Goal: Information Seeking & Learning: Learn about a topic

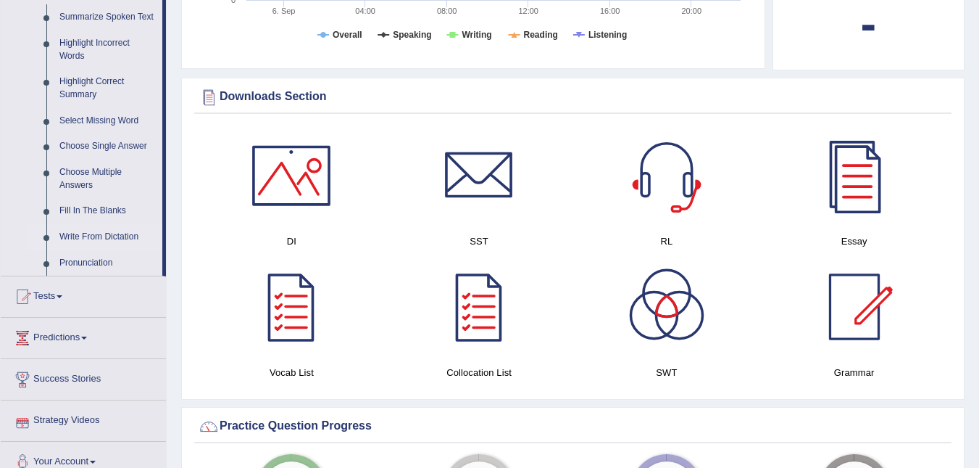
scroll to position [580, 0]
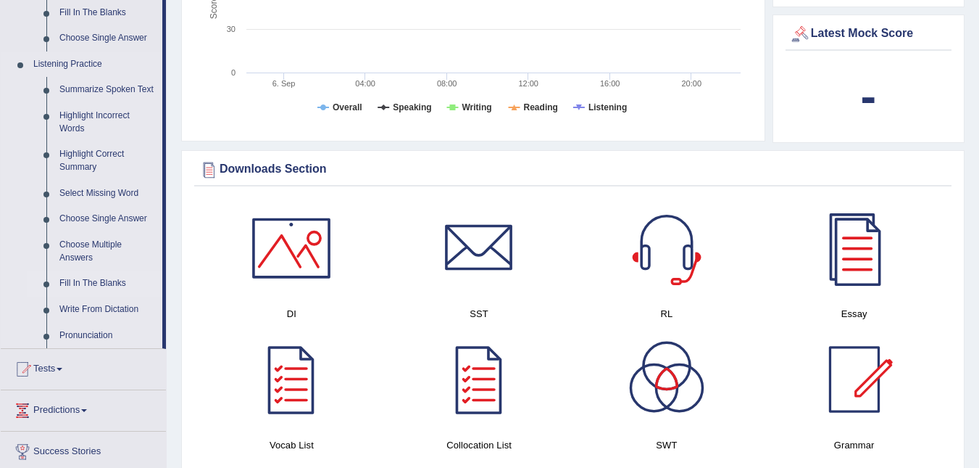
click at [80, 284] on link "Fill In The Blanks" at bounding box center [107, 283] width 109 height 26
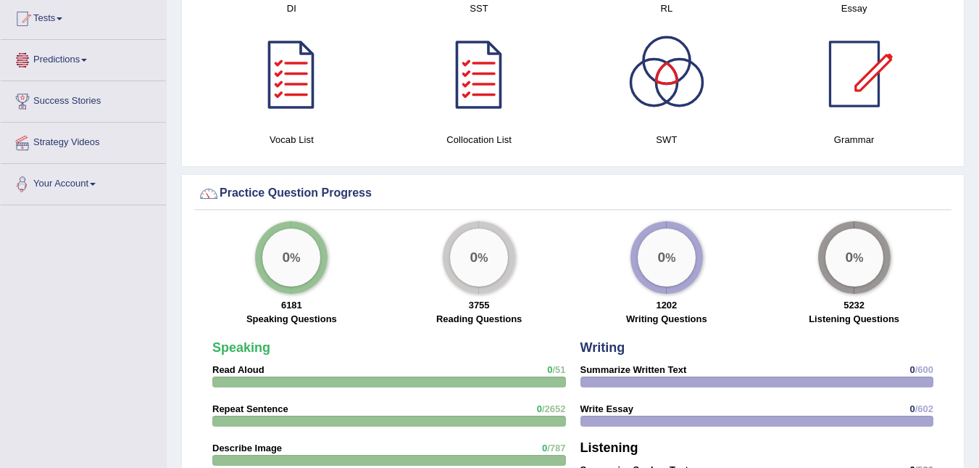
scroll to position [977, 0]
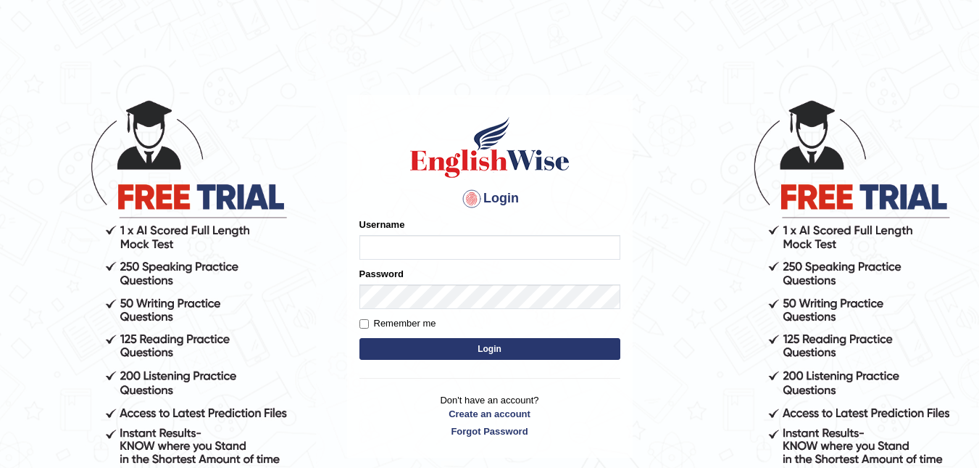
type input "Vergilio"
click at [494, 352] on button "Login" at bounding box center [490, 349] width 261 height 22
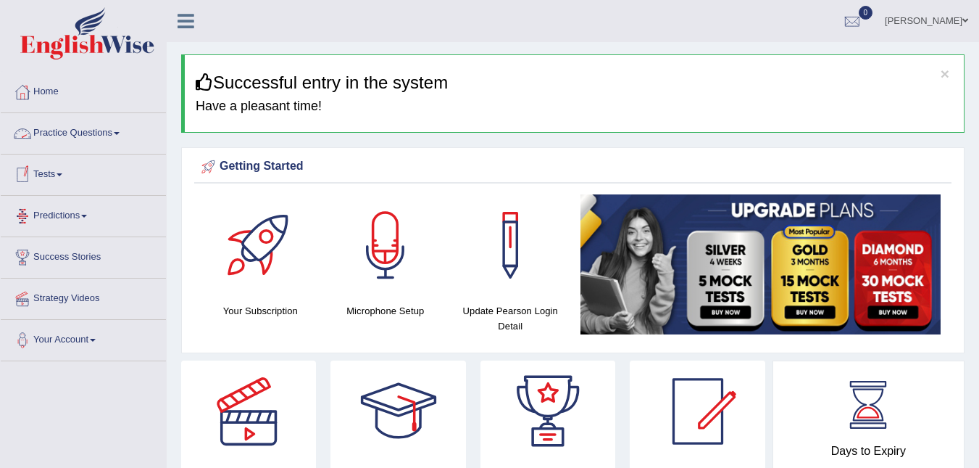
click at [58, 135] on link "Practice Questions" at bounding box center [83, 131] width 165 height 36
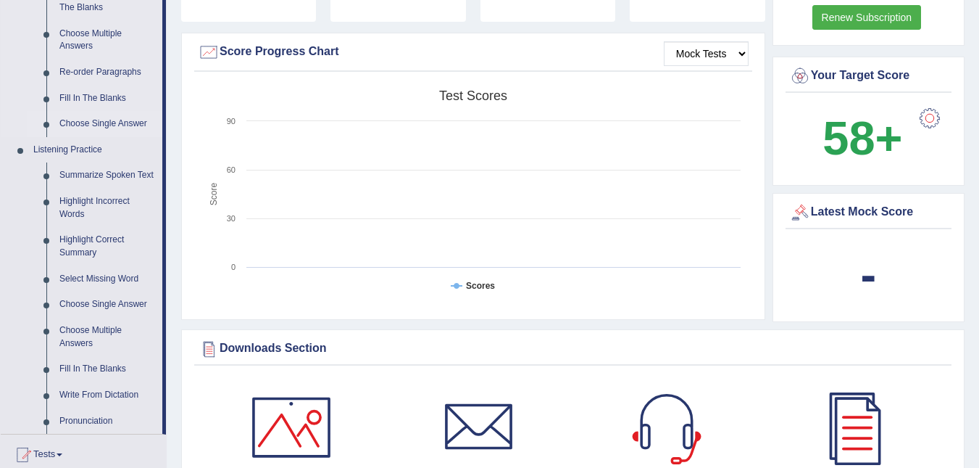
scroll to position [507, 0]
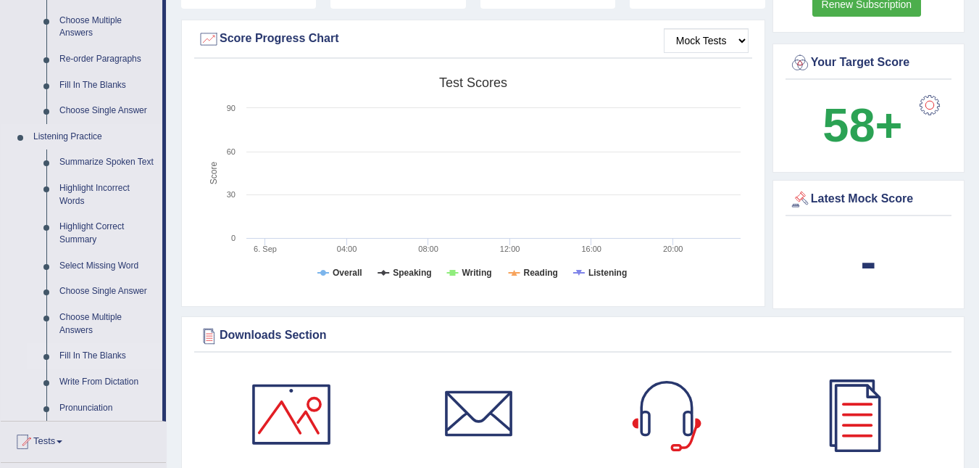
click at [72, 352] on link "Fill In The Blanks" at bounding box center [107, 356] width 109 height 26
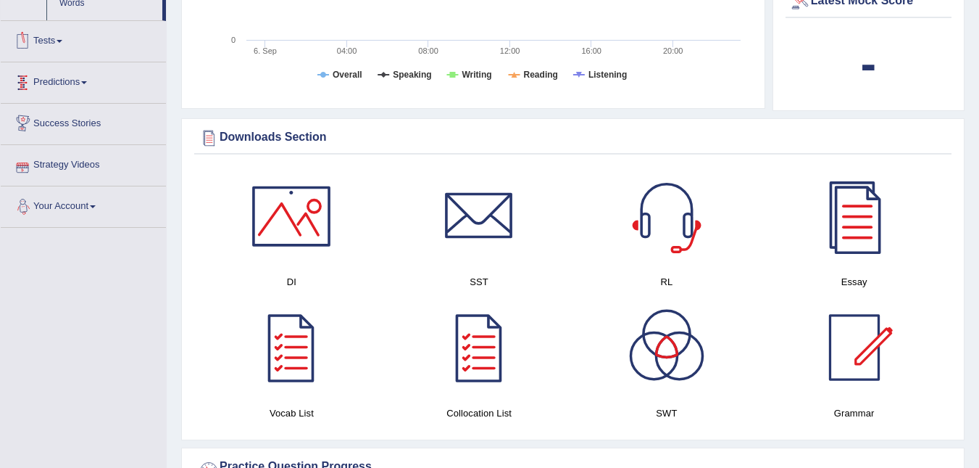
scroll to position [679, 0]
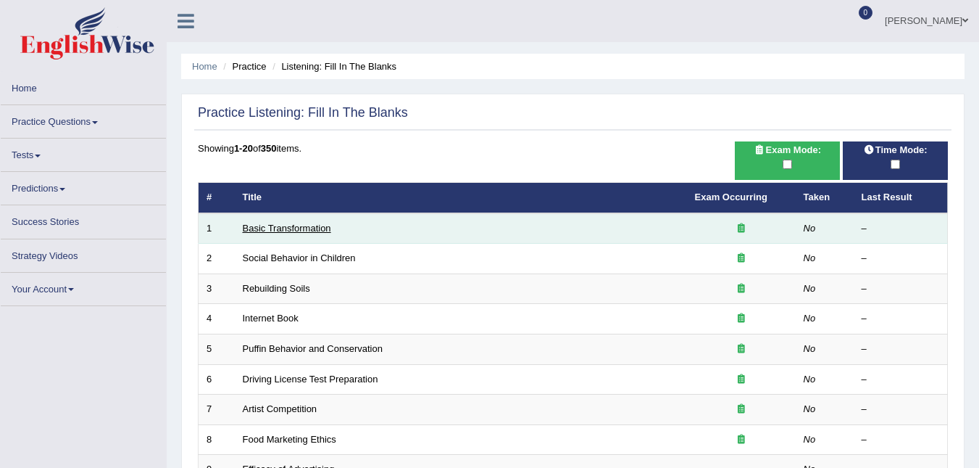
click at [256, 229] on link "Basic Transformation" at bounding box center [287, 228] width 88 height 11
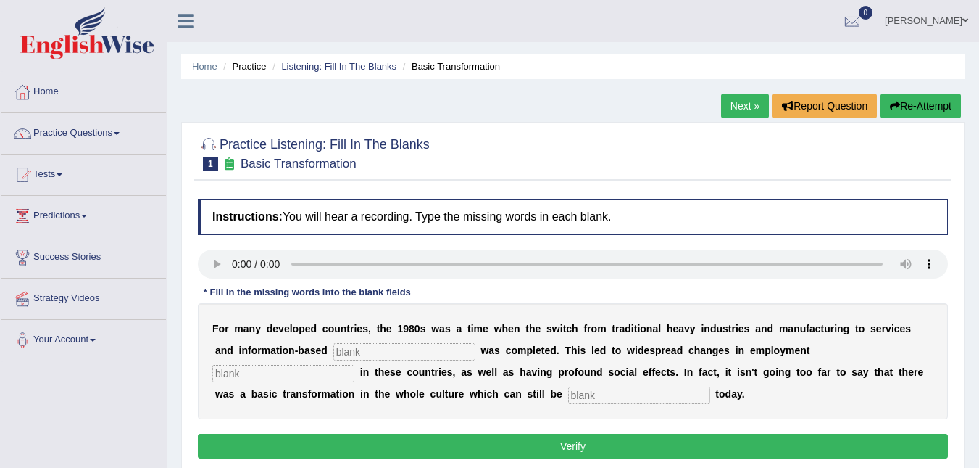
click at [737, 105] on link "Next »" at bounding box center [745, 106] width 48 height 25
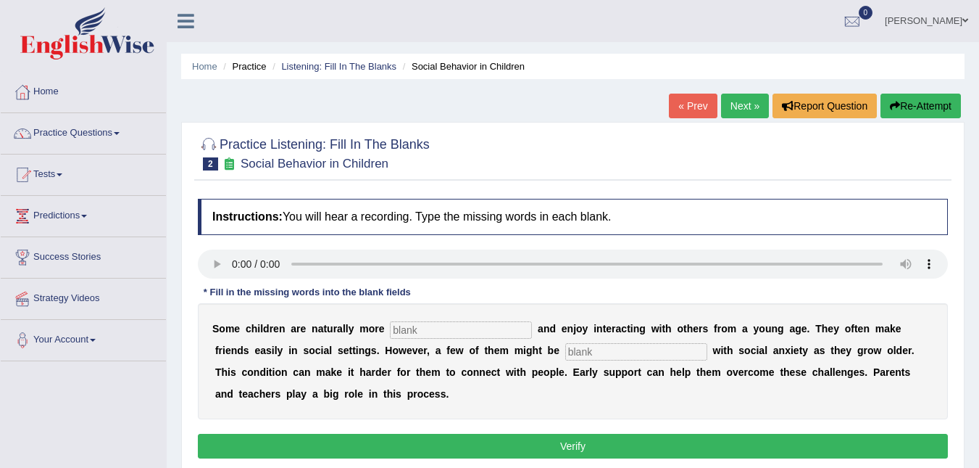
click at [741, 99] on link "Next »" at bounding box center [745, 106] width 48 height 25
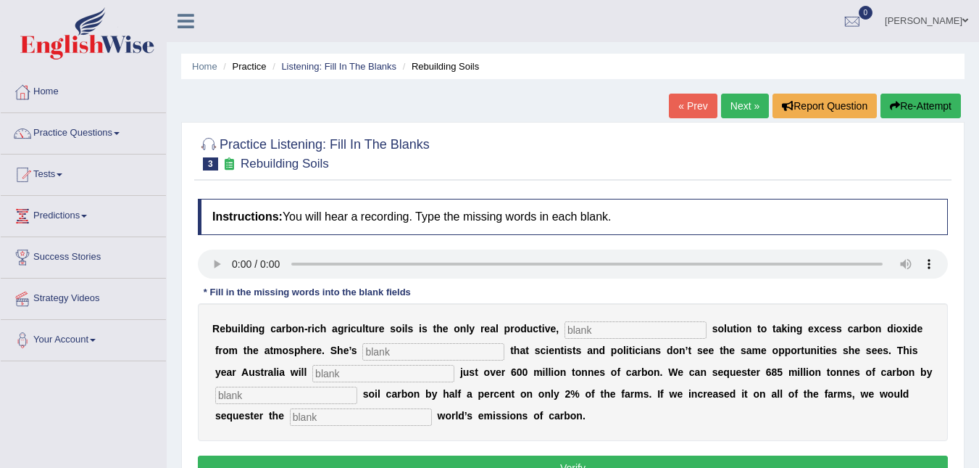
click at [734, 107] on link "Next »" at bounding box center [745, 106] width 48 height 25
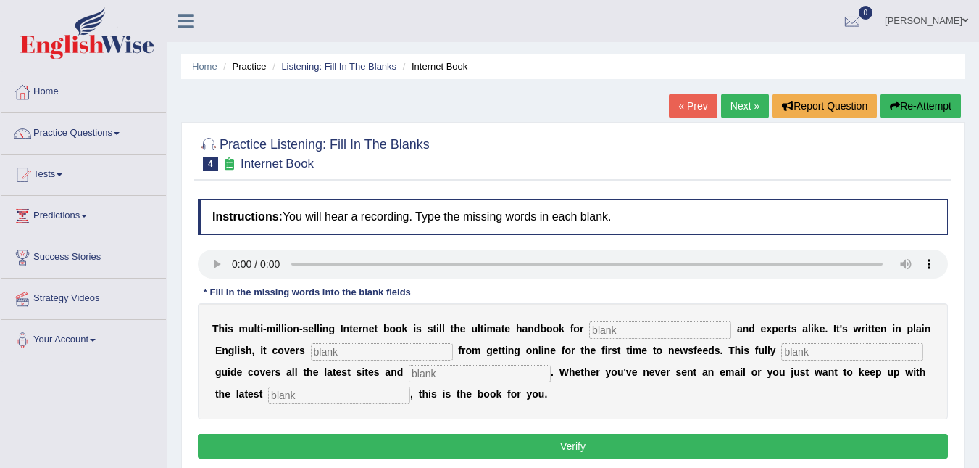
click at [739, 104] on link "Next »" at bounding box center [745, 106] width 48 height 25
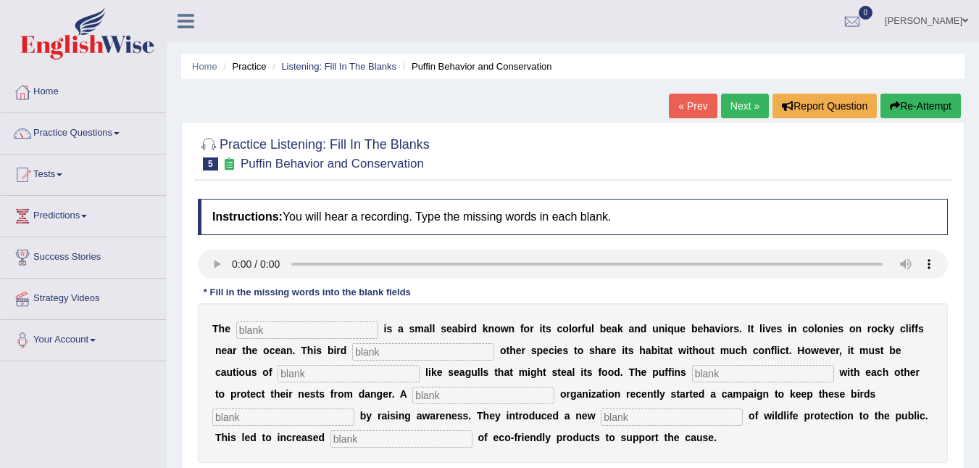
click at [734, 99] on link "Next »" at bounding box center [745, 106] width 48 height 25
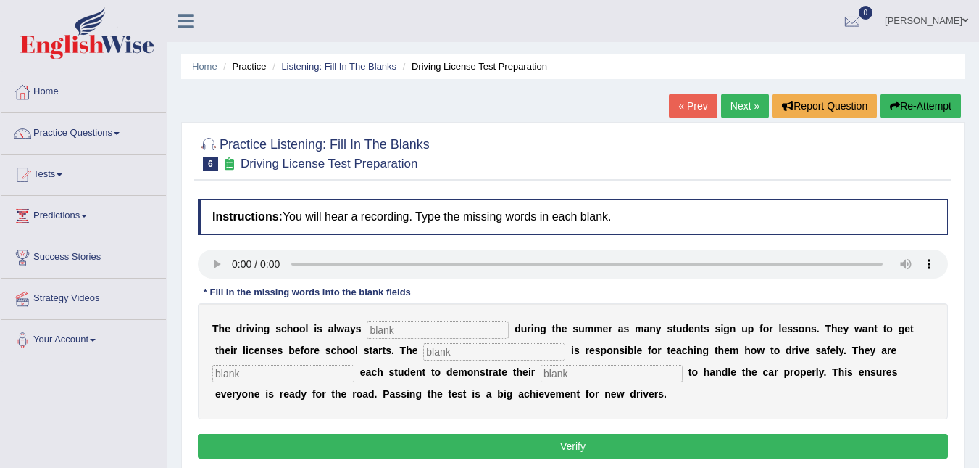
click at [744, 99] on link "Next »" at bounding box center [745, 106] width 48 height 25
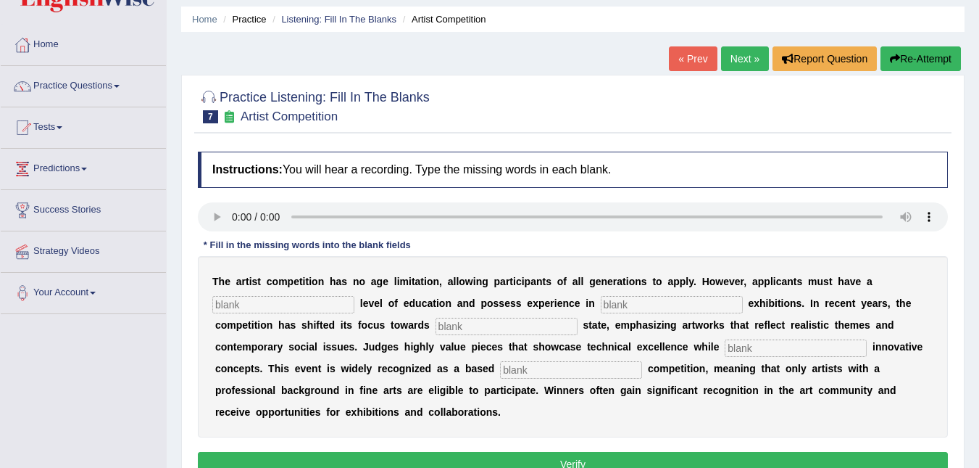
scroll to position [72, 0]
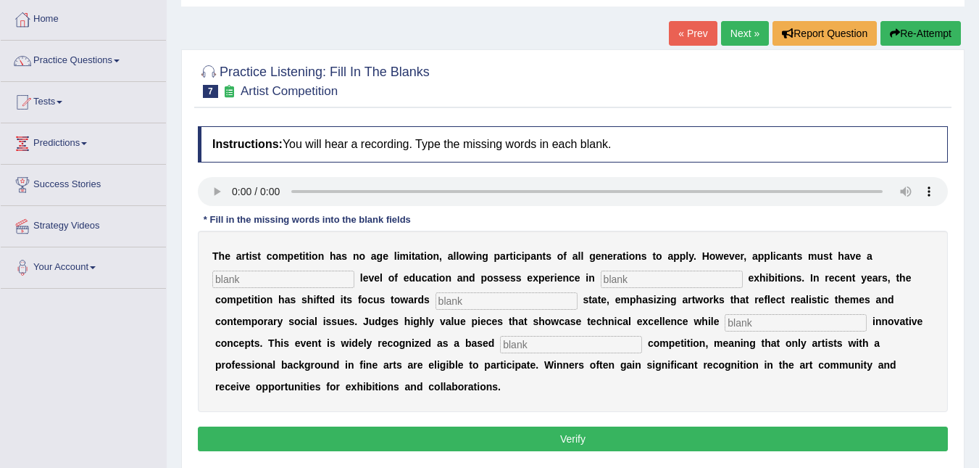
click at [732, 31] on link "Next »" at bounding box center [745, 33] width 48 height 25
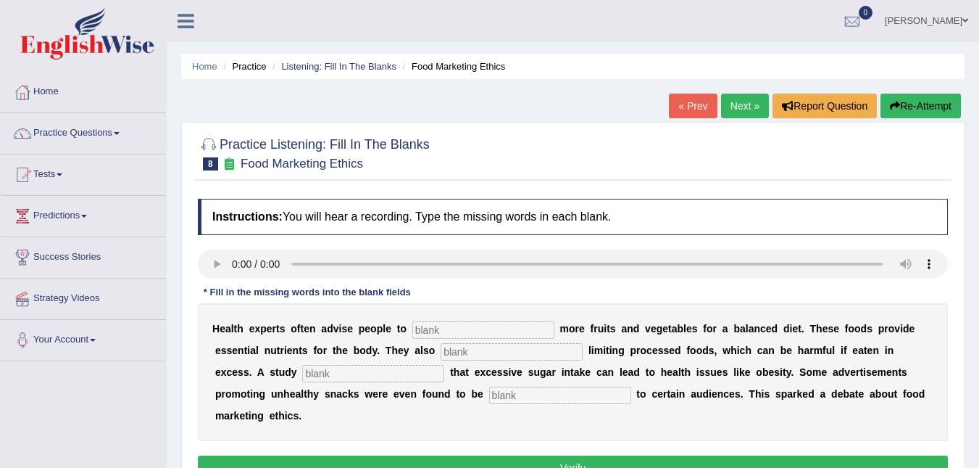
click at [747, 107] on link "Next »" at bounding box center [745, 106] width 48 height 25
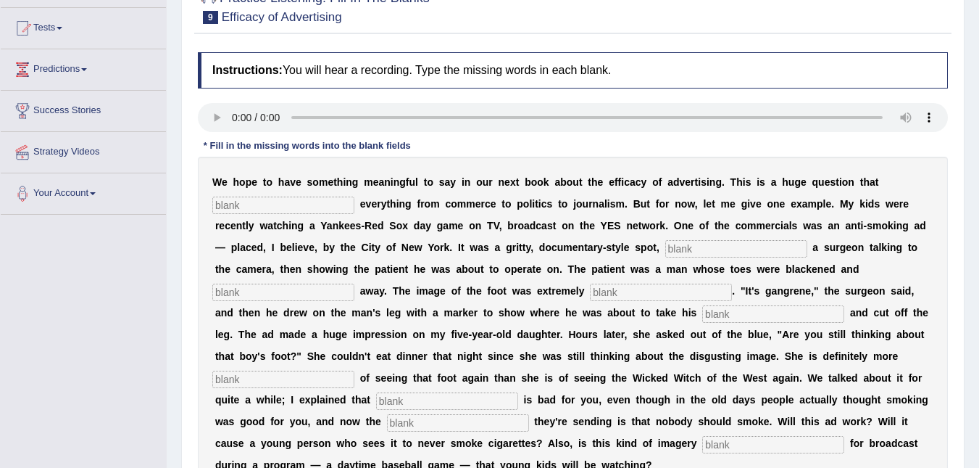
scroll to position [145, 0]
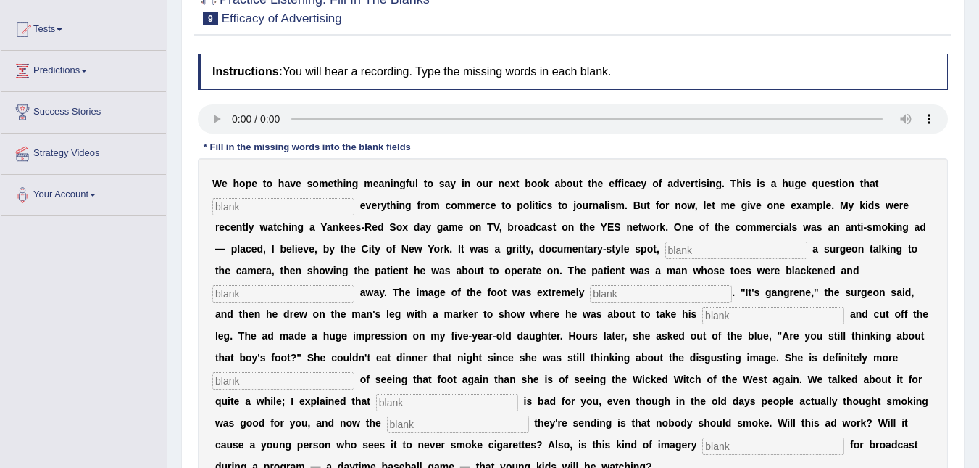
click at [153, 270] on div "Toggle navigation Home Practice Questions Speaking Practice Read Aloud Repeat S…" at bounding box center [489, 232] width 979 height 754
click at [163, 72] on link "Predictions" at bounding box center [83, 69] width 165 height 36
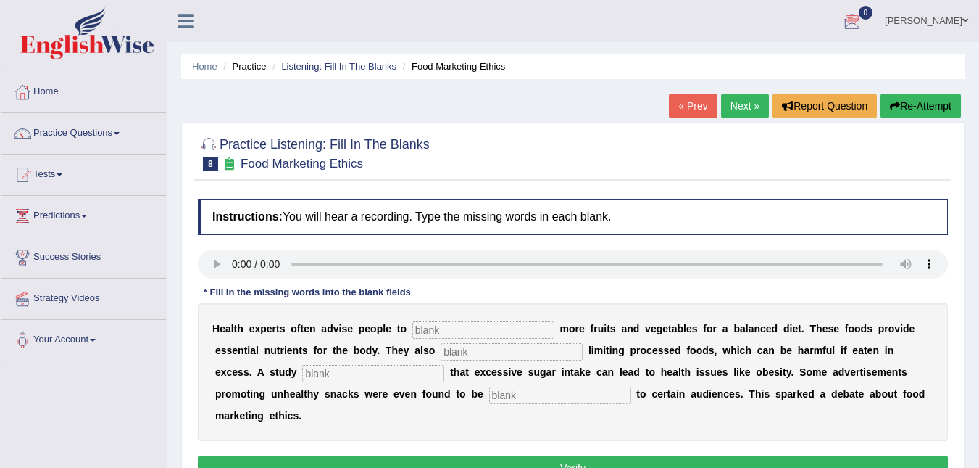
click at [693, 106] on link "« Prev" at bounding box center [693, 106] width 48 height 25
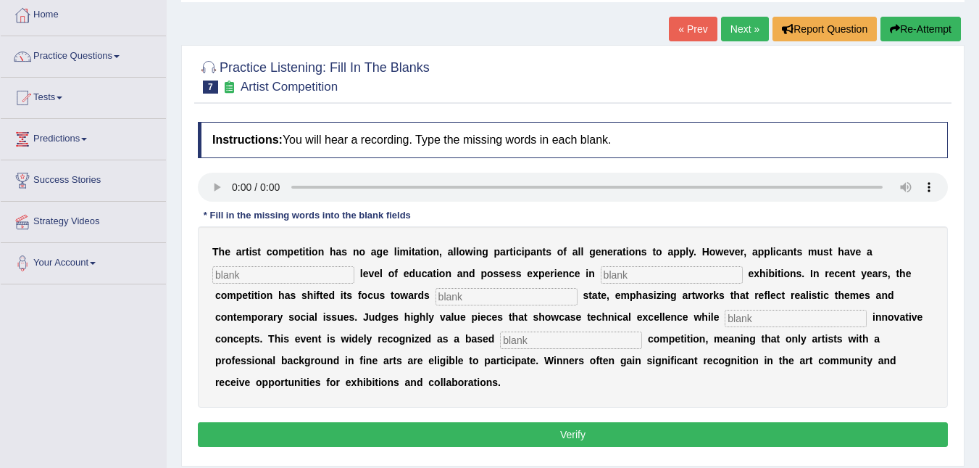
scroll to position [72, 0]
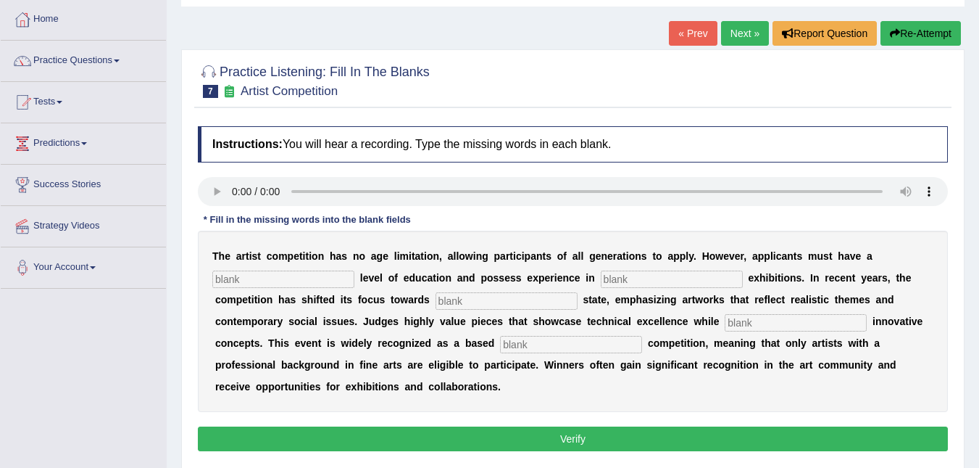
click at [736, 25] on link "Next »" at bounding box center [745, 33] width 48 height 25
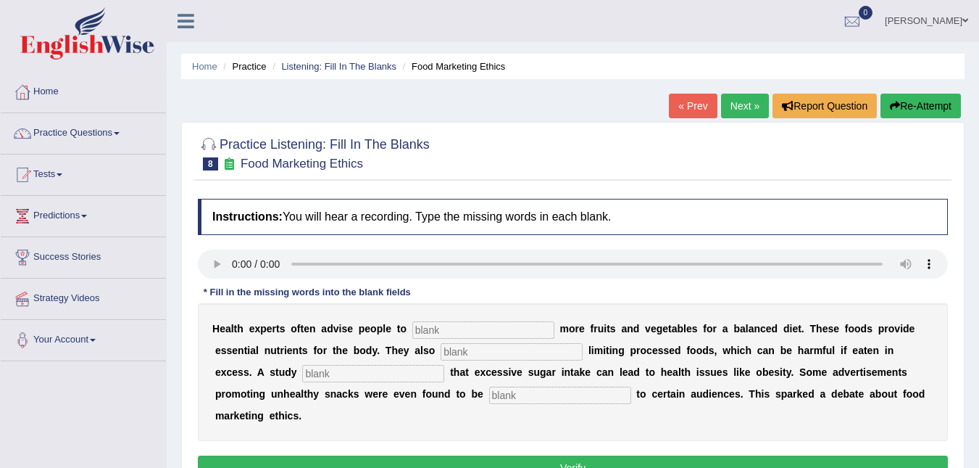
click at [752, 104] on link "Next »" at bounding box center [745, 106] width 48 height 25
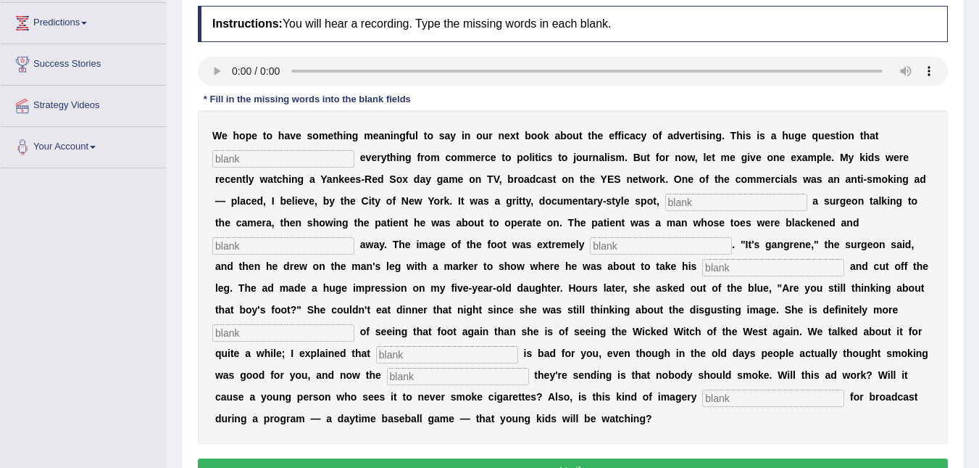
scroll to position [217, 0]
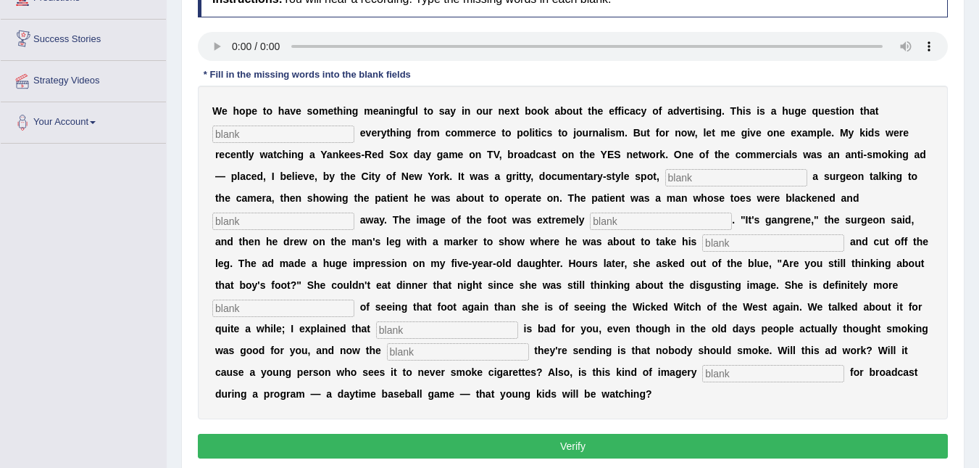
drag, startPoint x: 23, startPoint y: 252, endPoint x: 513, endPoint y: 502, distance: 549.2
click at [513, 250] on html "Toggle navigation Home Practice Questions Speaking Practice Read Aloud Repeat S…" at bounding box center [489, 17] width 979 height 468
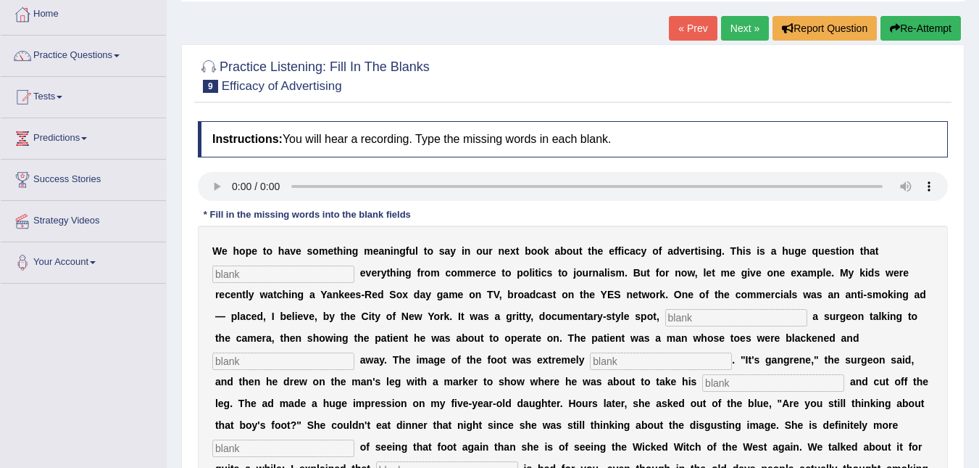
scroll to position [76, 0]
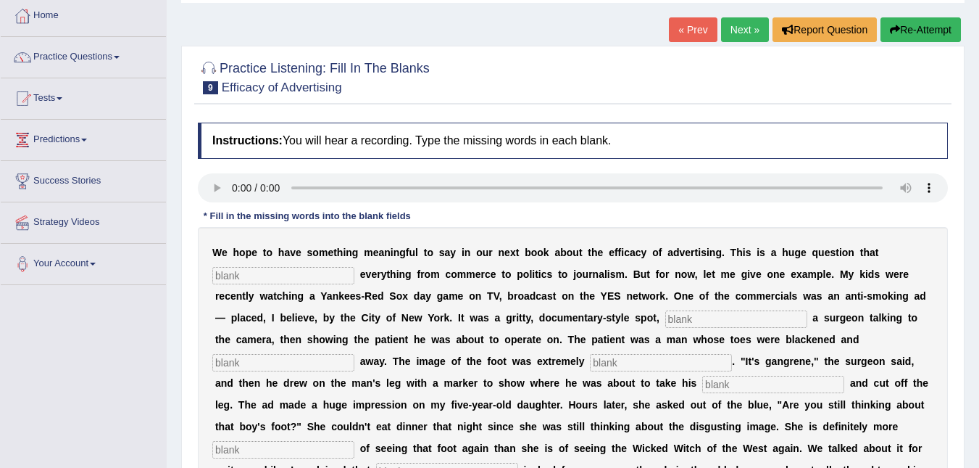
click at [737, 22] on link "Next »" at bounding box center [745, 29] width 48 height 25
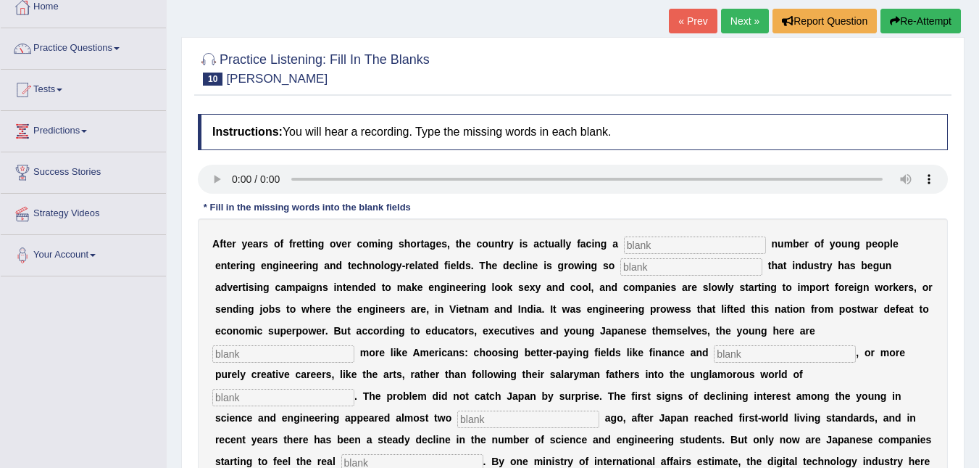
scroll to position [76, 0]
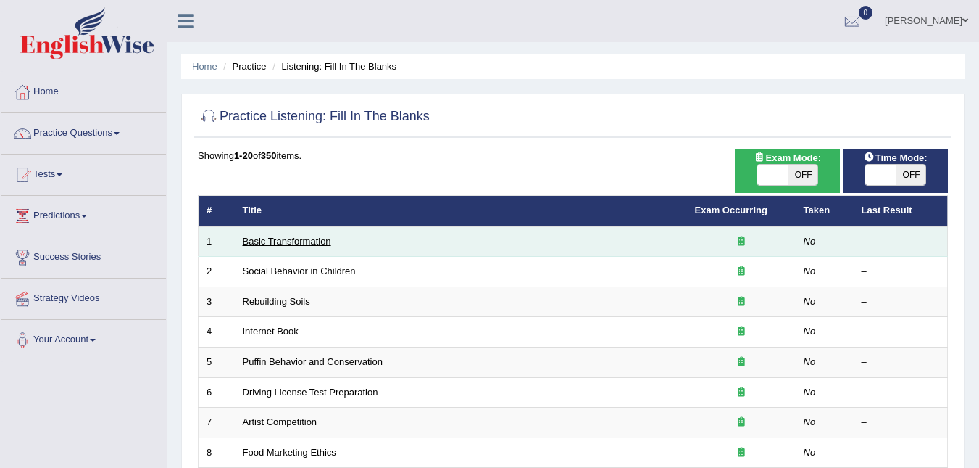
click at [296, 243] on link "Basic Transformation" at bounding box center [287, 241] width 88 height 11
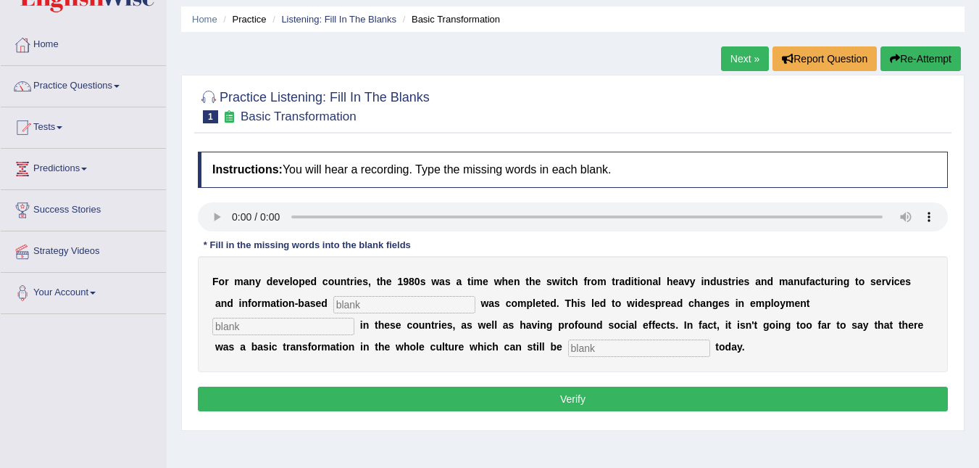
scroll to position [72, 0]
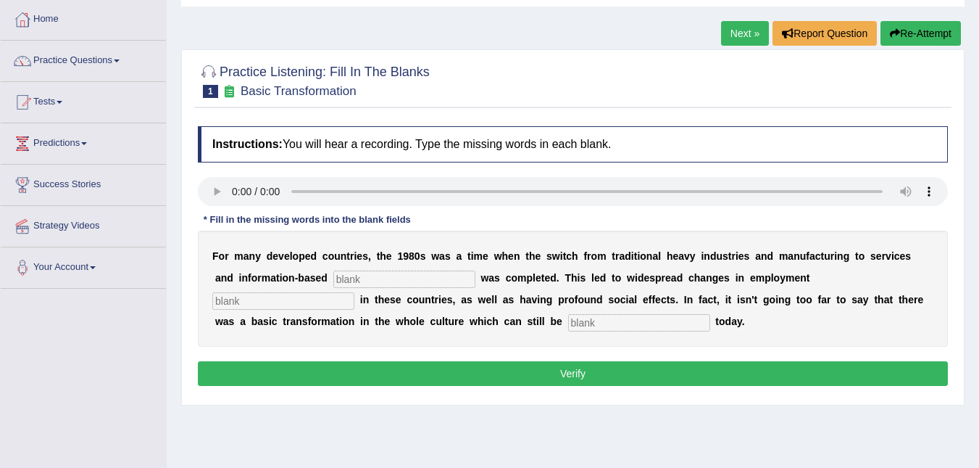
click at [744, 30] on link "Next »" at bounding box center [745, 33] width 48 height 25
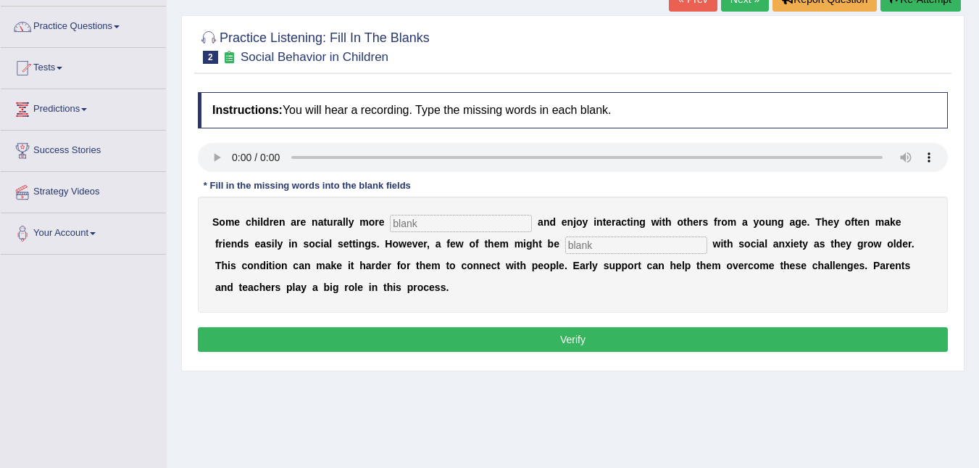
scroll to position [72, 0]
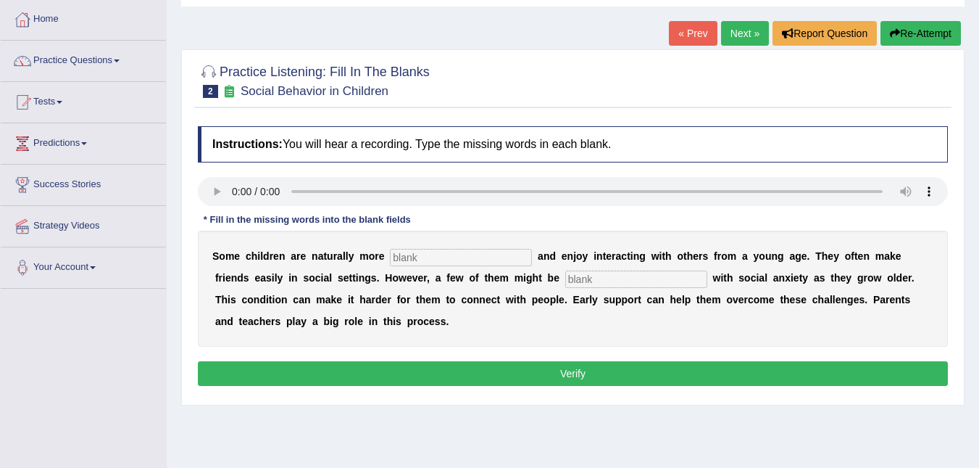
click at [742, 39] on link "Next »" at bounding box center [745, 33] width 48 height 25
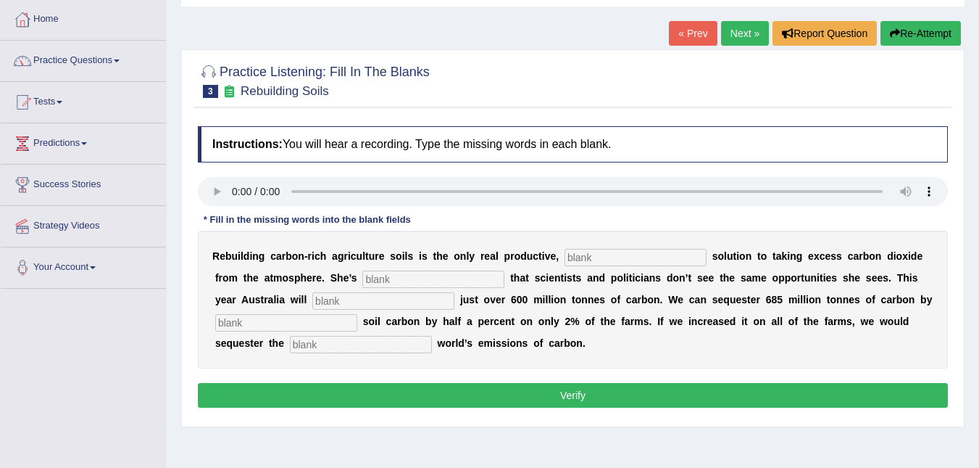
click at [742, 26] on link "Next »" at bounding box center [745, 33] width 48 height 25
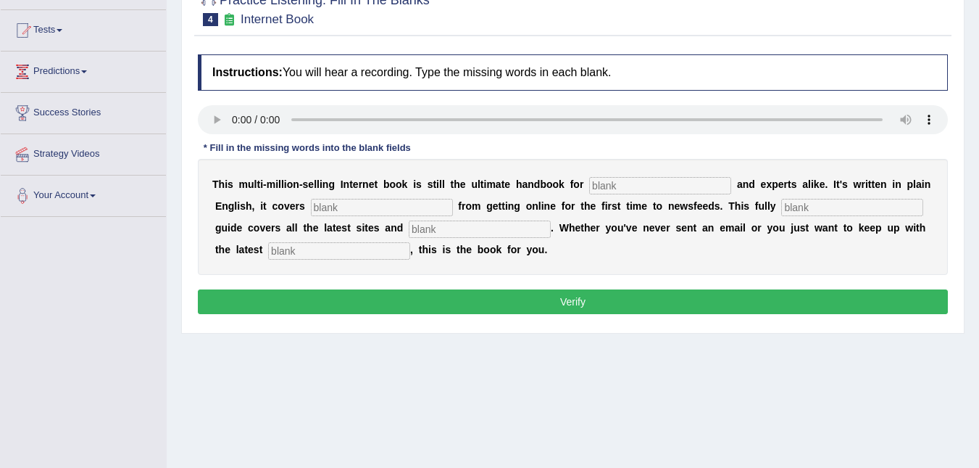
scroll to position [145, 0]
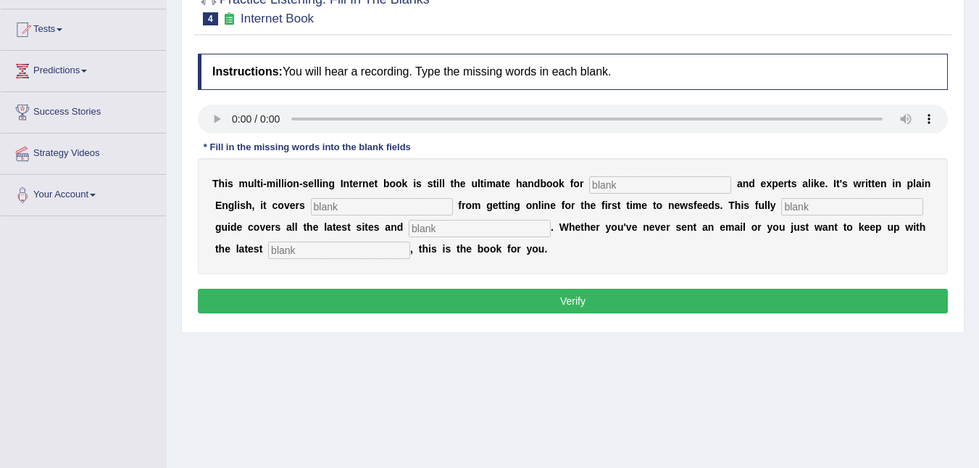
click at [362, 188] on b "n" at bounding box center [365, 184] width 7 height 12
click at [411, 408] on div "Home Practice Listening: Fill In The Blanks Internet Book « Prev Next » Report …" at bounding box center [573, 217] width 813 height 725
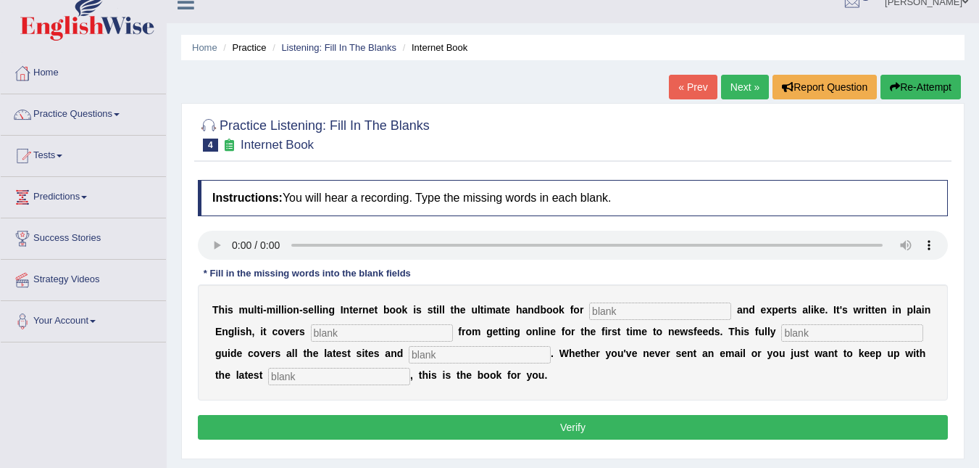
scroll to position [4, 0]
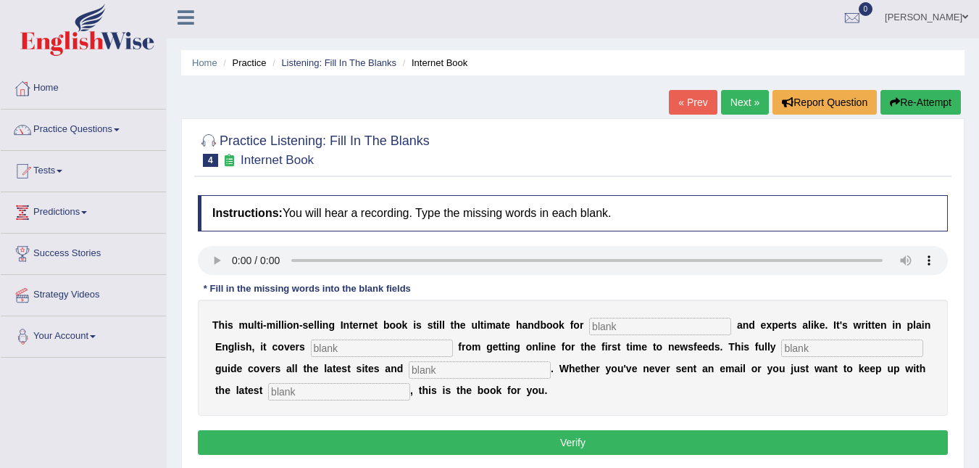
click at [734, 103] on link "Next »" at bounding box center [745, 102] width 48 height 25
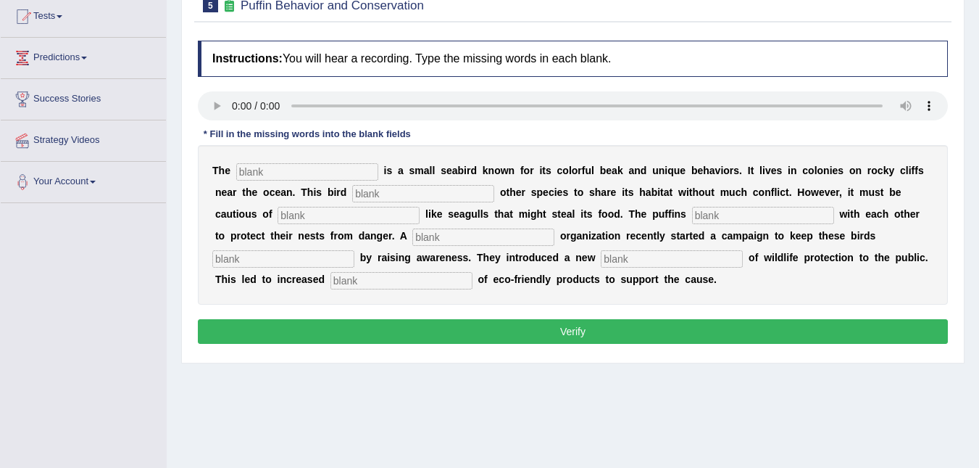
scroll to position [149, 0]
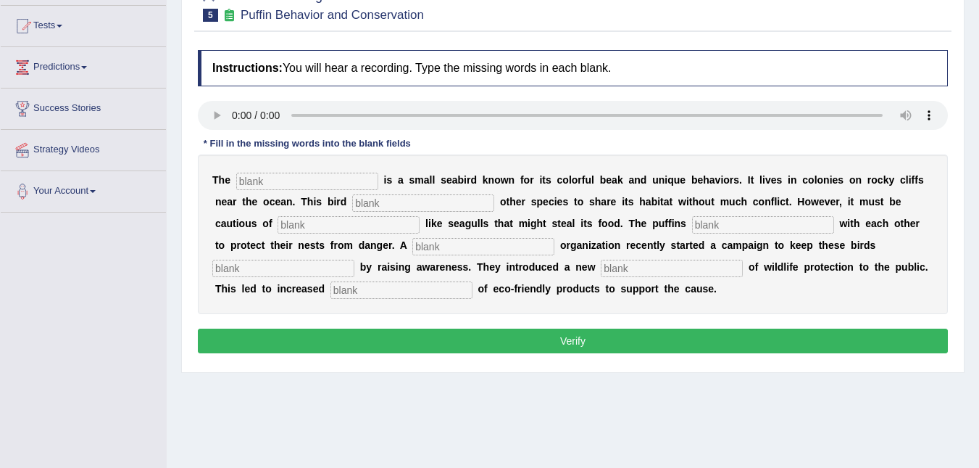
click at [278, 223] on input "text" at bounding box center [349, 224] width 142 height 17
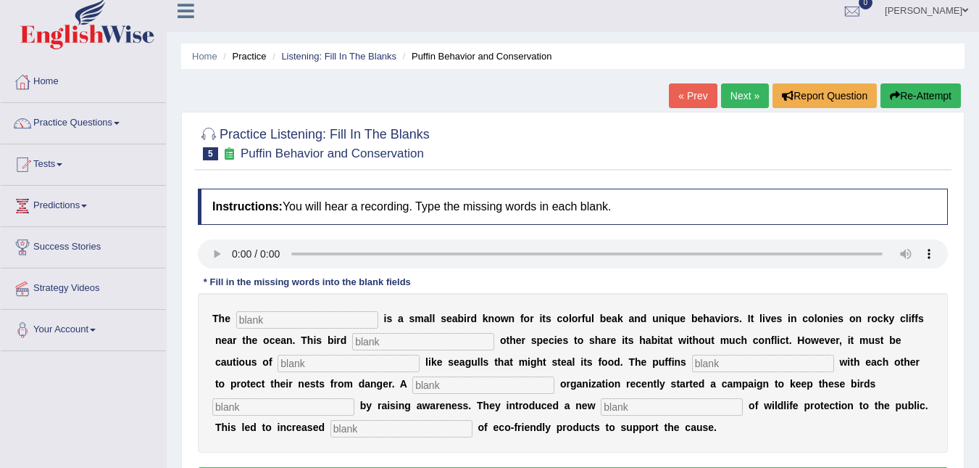
scroll to position [4, 0]
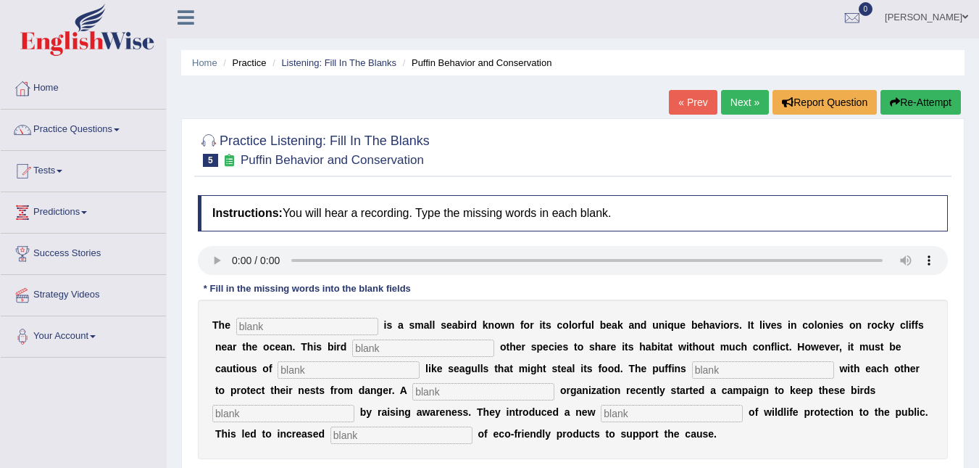
click at [743, 102] on link "Next »" at bounding box center [745, 102] width 48 height 25
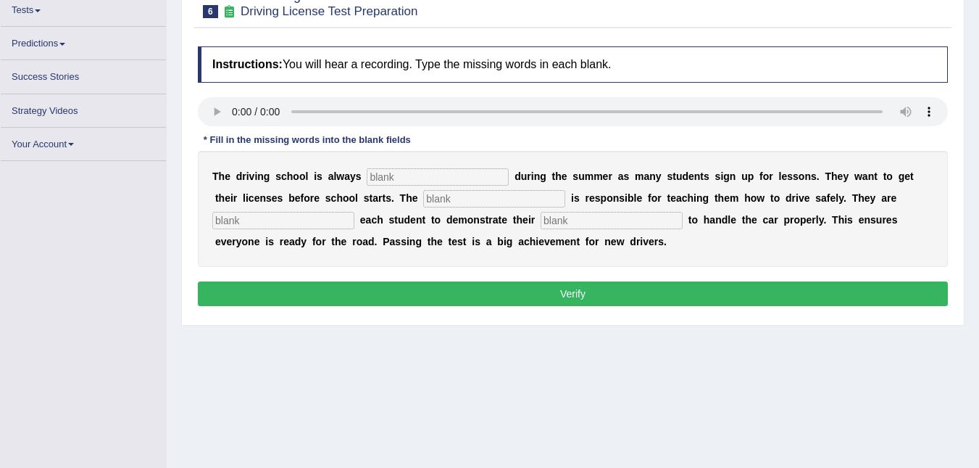
scroll to position [164, 0]
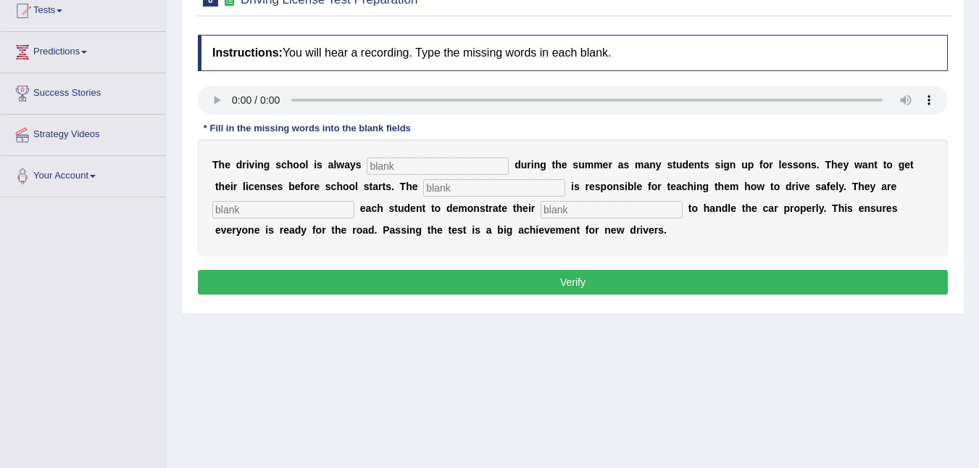
click at [6, 225] on div "Toggle navigation Home Practice Questions Speaking Practice Read Aloud Repeat S…" at bounding box center [489, 213] width 979 height 754
drag, startPoint x: 70, startPoint y: 122, endPoint x: 65, endPoint y: 98, distance: 24.5
click at [69, 121] on link "Strategy Videos" at bounding box center [83, 133] width 165 height 36
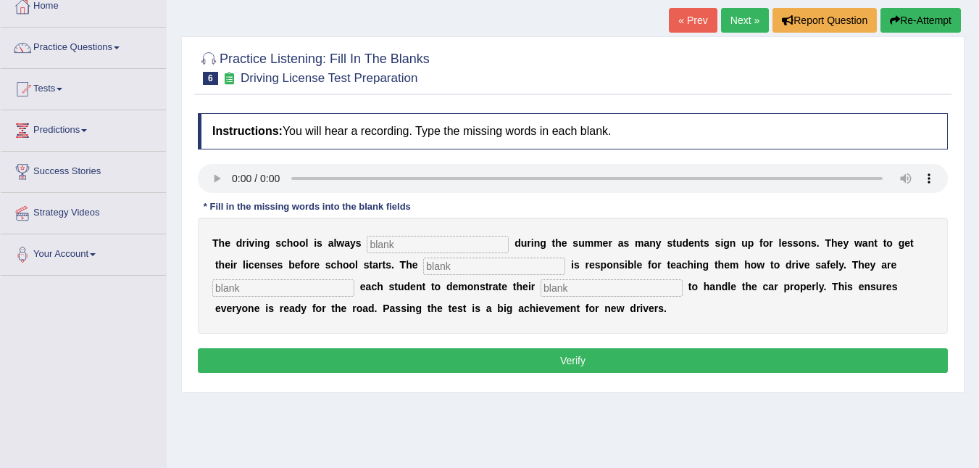
scroll to position [23, 0]
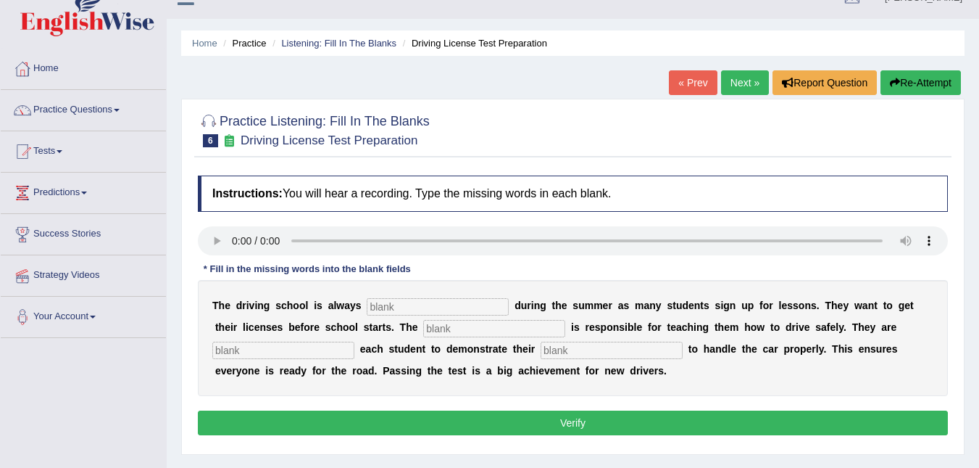
click at [749, 84] on link "Next »" at bounding box center [745, 82] width 48 height 25
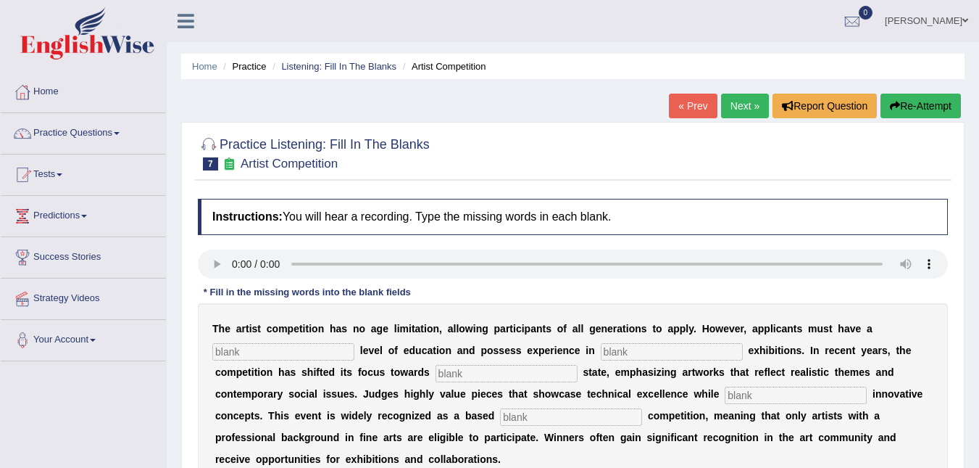
click at [739, 98] on link "Next »" at bounding box center [745, 106] width 48 height 25
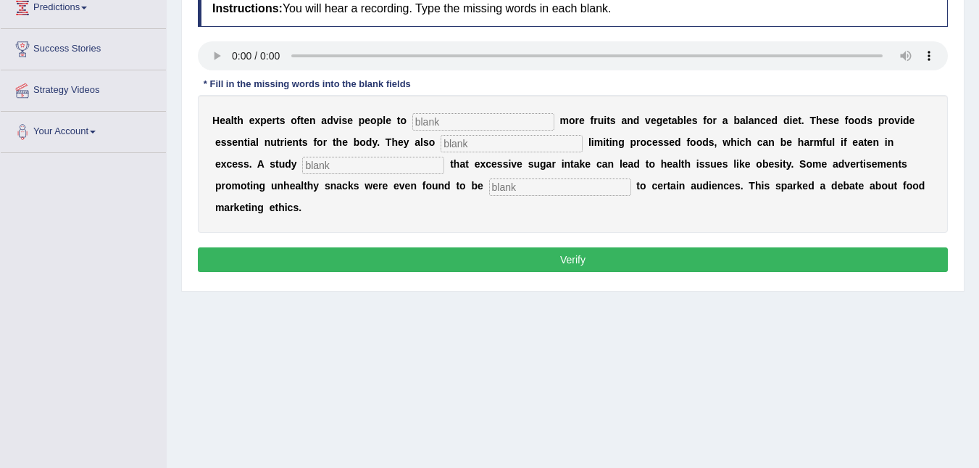
scroll to position [72, 0]
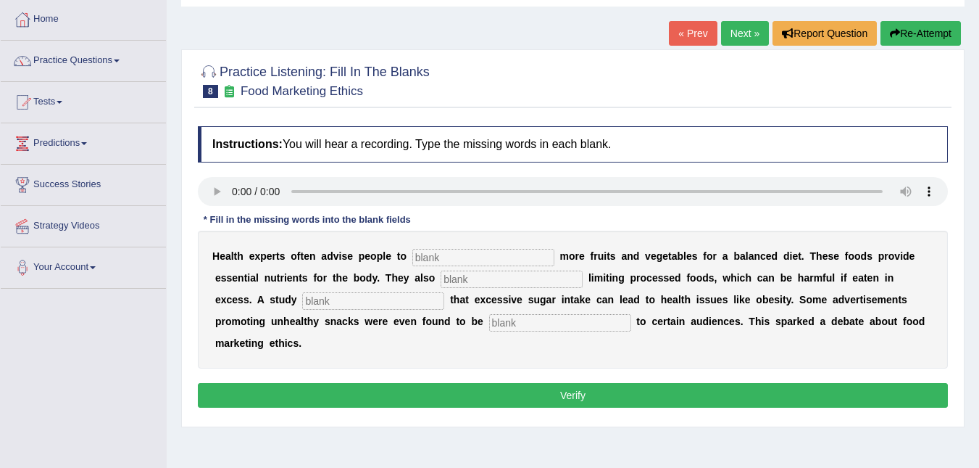
click at [735, 33] on link "Next »" at bounding box center [745, 33] width 48 height 25
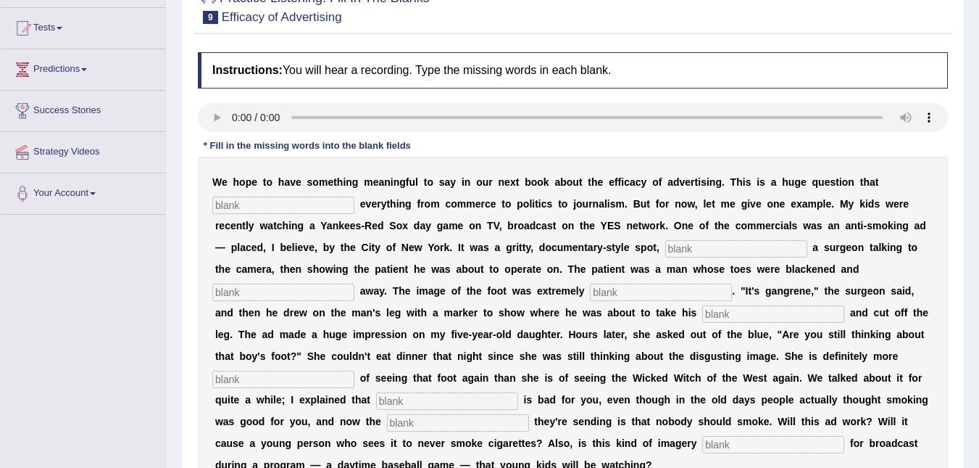
scroll to position [145, 0]
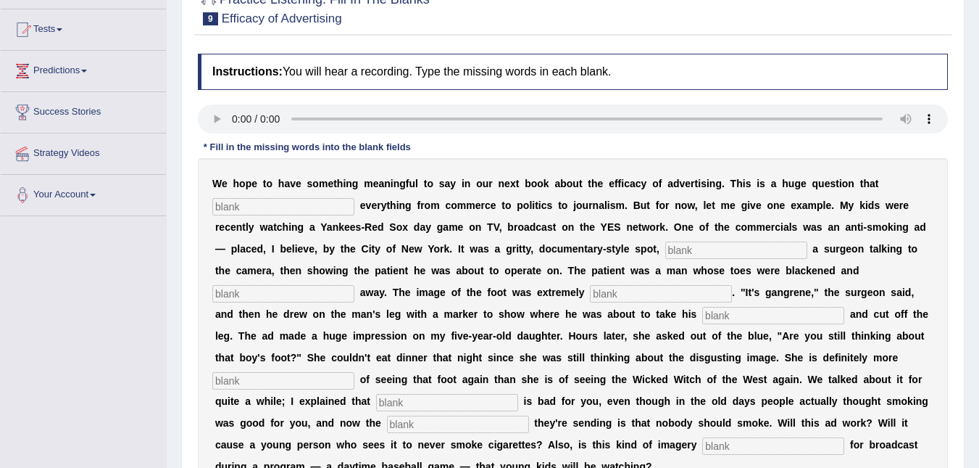
click at [590, 297] on input "text" at bounding box center [661, 293] width 142 height 17
click at [492, 100] on div "Instructions: You will hear a recording. Type the missing words in each blank. …" at bounding box center [573, 294] width 758 height 496
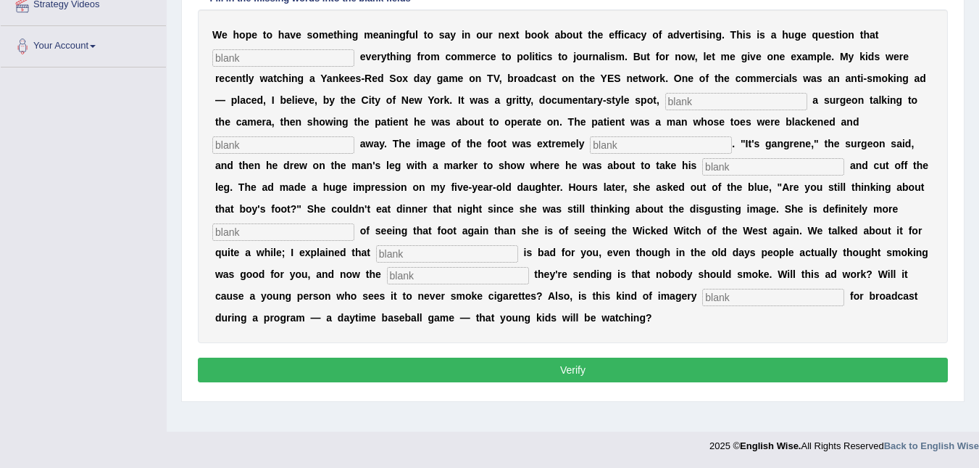
scroll to position [221, 0]
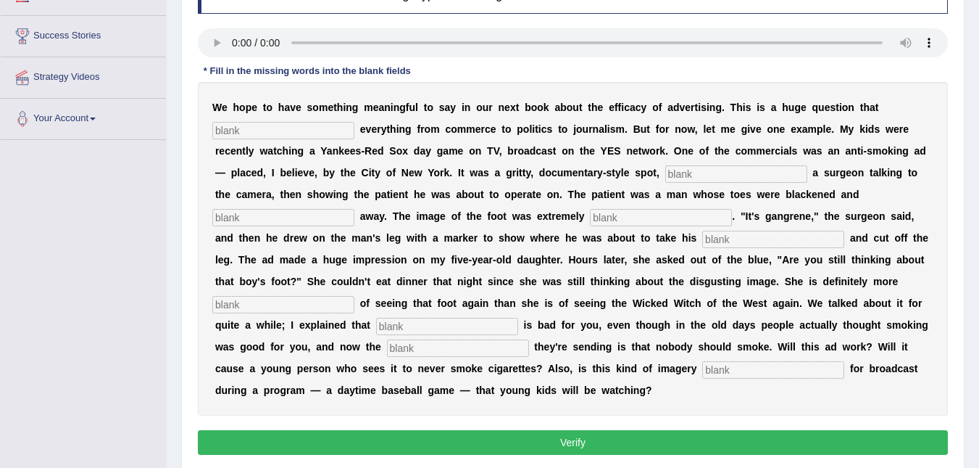
click at [590, 221] on input "text" at bounding box center [661, 217] width 142 height 17
click at [355, 296] on input "text" at bounding box center [283, 304] width 142 height 17
drag, startPoint x: 641, startPoint y: 258, endPoint x: 616, endPoint y: 283, distance: 35.4
click at [628, 281] on div "Instructions: You will hear a recording. Type the missing words in each blank. …" at bounding box center [573, 218] width 758 height 496
click at [529, 339] on input "text" at bounding box center [458, 347] width 142 height 17
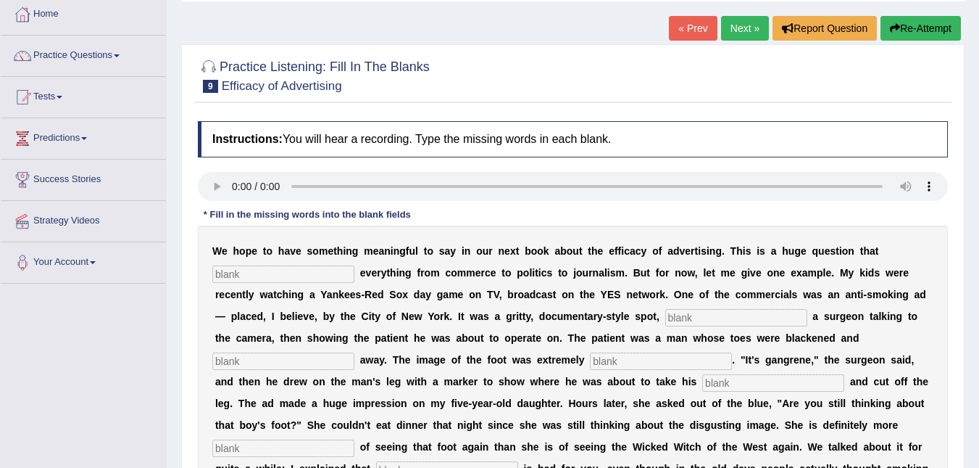
scroll to position [76, 0]
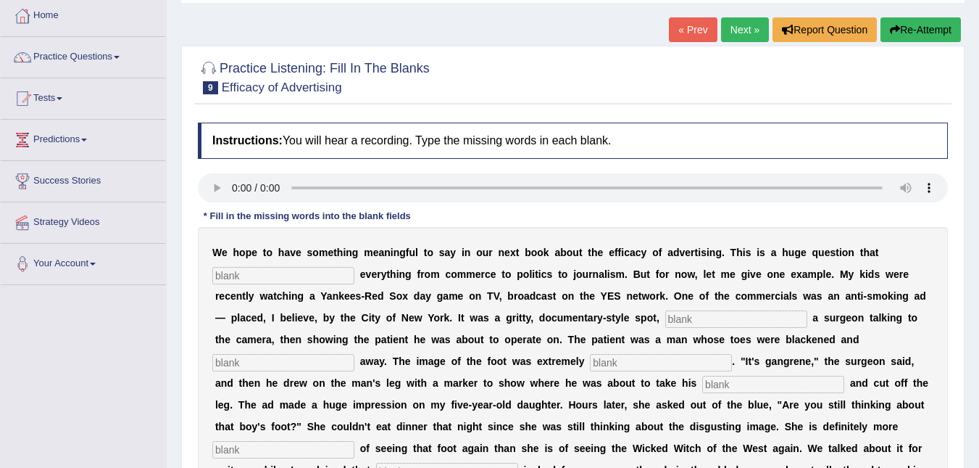
click at [747, 25] on link "Next »" at bounding box center [745, 29] width 48 height 25
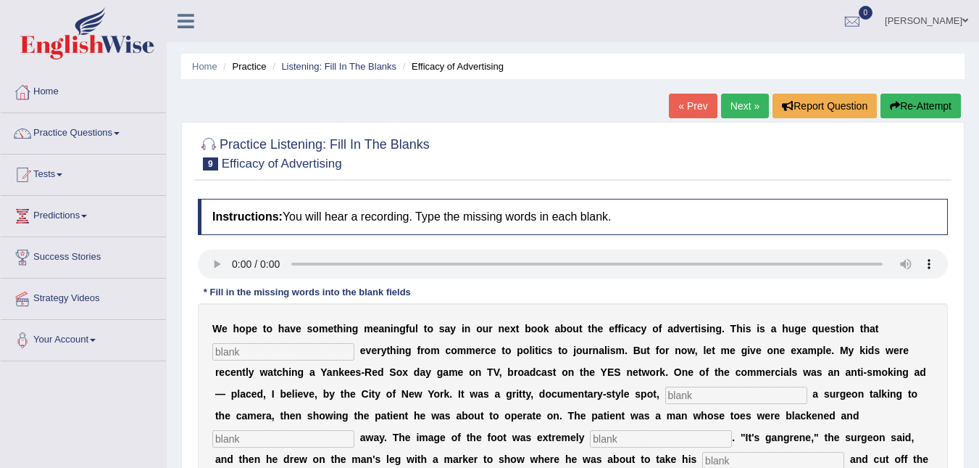
scroll to position [72, 0]
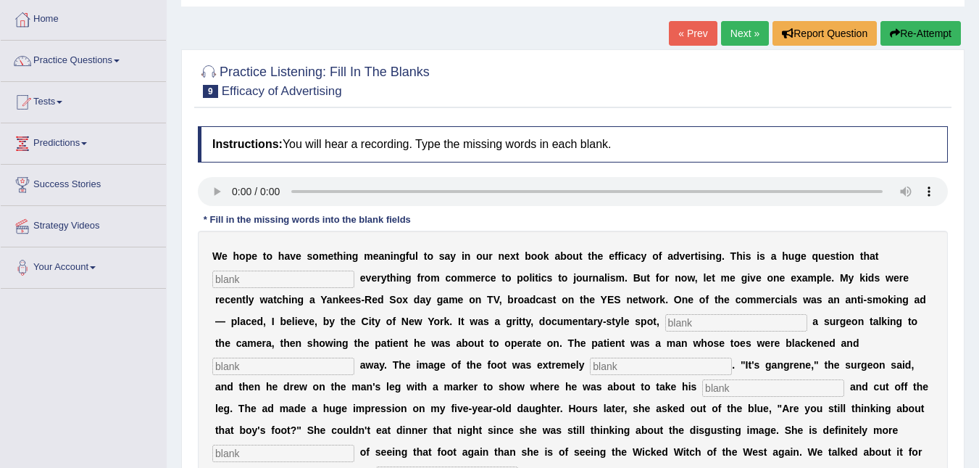
click at [724, 25] on link "Next »" at bounding box center [745, 33] width 48 height 25
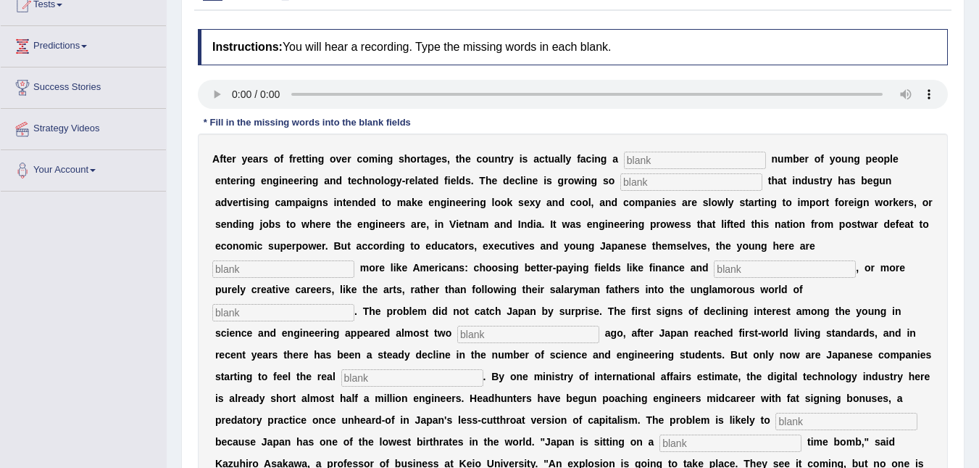
scroll to position [145, 0]
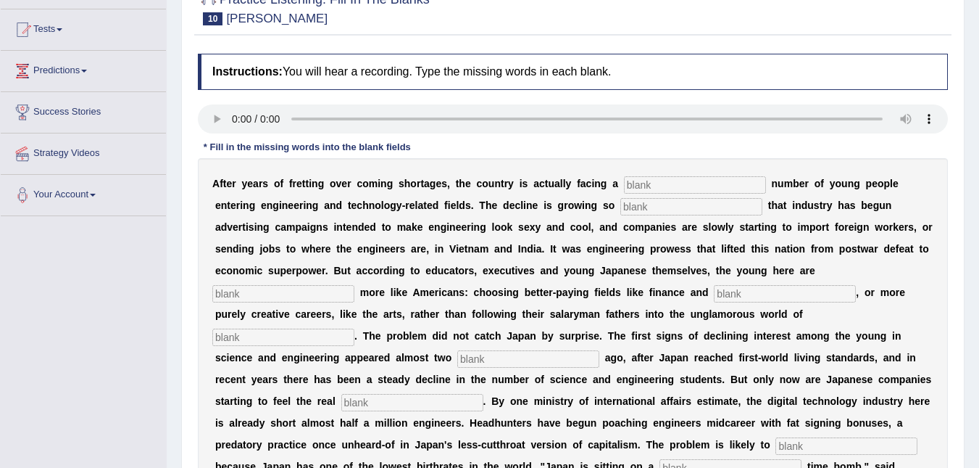
click at [355, 328] on input "text" at bounding box center [283, 336] width 142 height 17
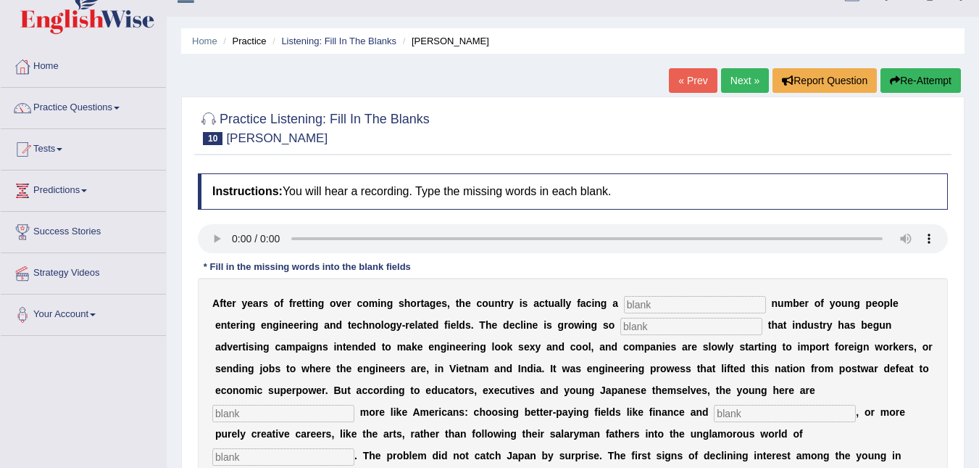
scroll to position [0, 0]
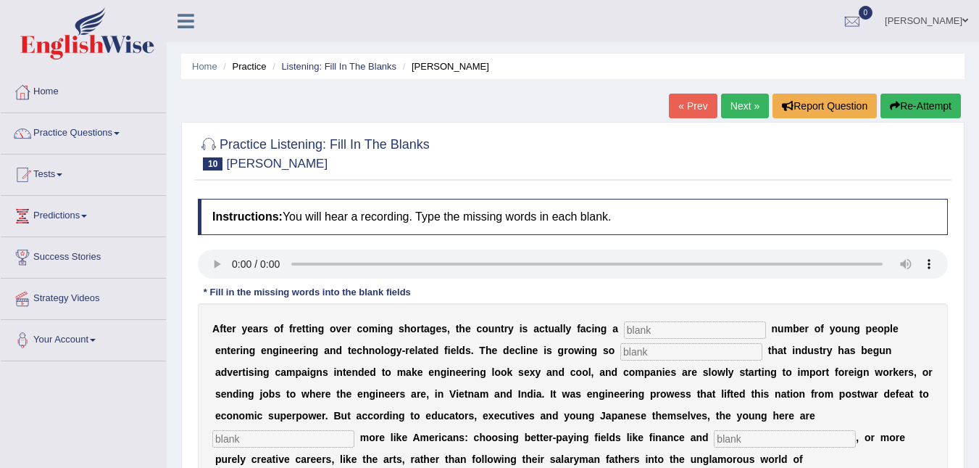
click at [740, 101] on link "Next »" at bounding box center [745, 106] width 48 height 25
click at [687, 103] on link "« Prev" at bounding box center [693, 106] width 48 height 25
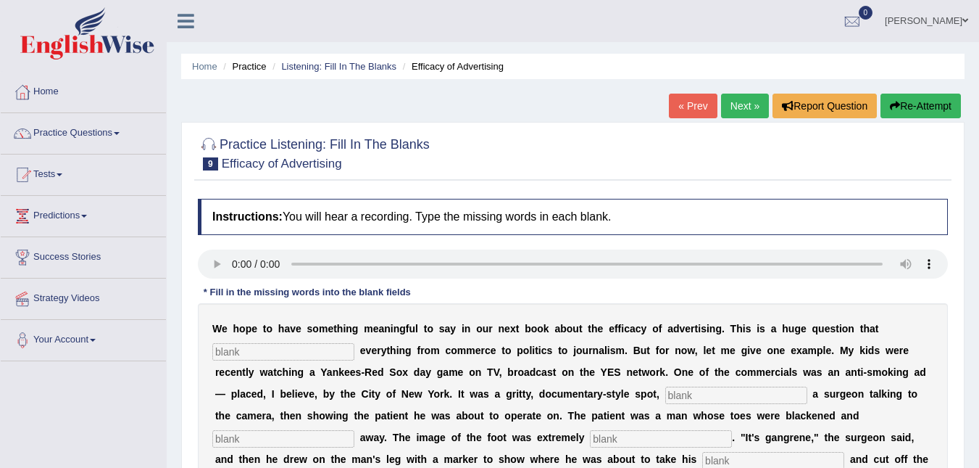
click at [693, 109] on link "« Prev" at bounding box center [693, 106] width 48 height 25
click at [692, 106] on link "« Prev" at bounding box center [693, 106] width 48 height 25
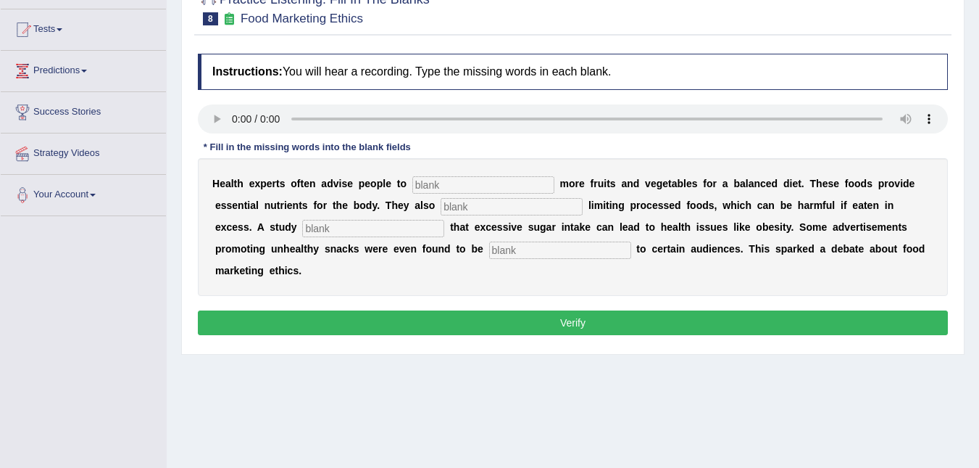
scroll to position [72, 0]
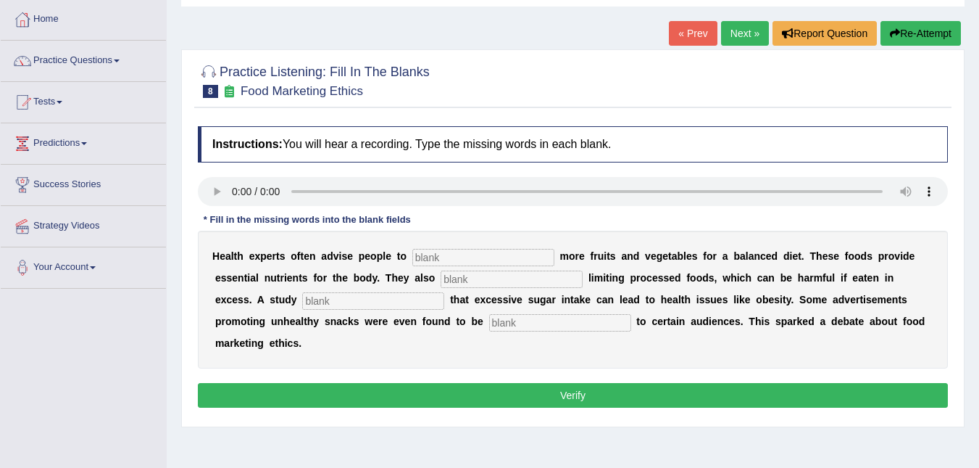
click at [806, 140] on h4 "Instructions: You will hear a recording. Type the missing words in each blank." at bounding box center [573, 144] width 750 height 36
